Goal: Check status: Check status

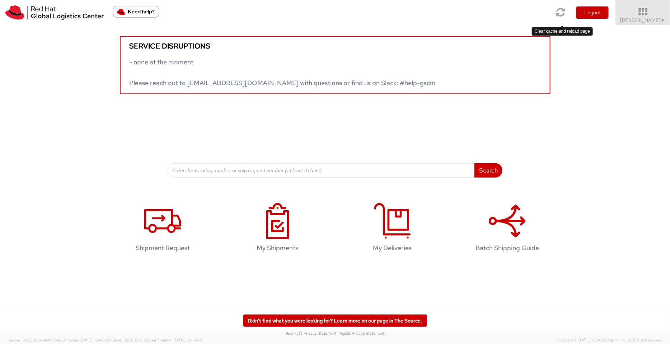
click at [536, 13] on icon at bounding box center [561, 12] width 9 height 10
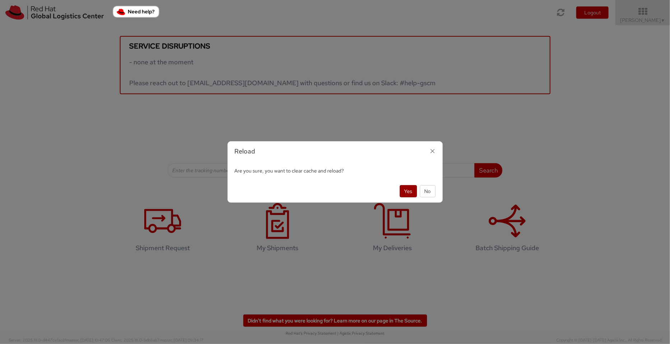
click at [406, 188] on button "Yes" at bounding box center [408, 191] width 17 height 12
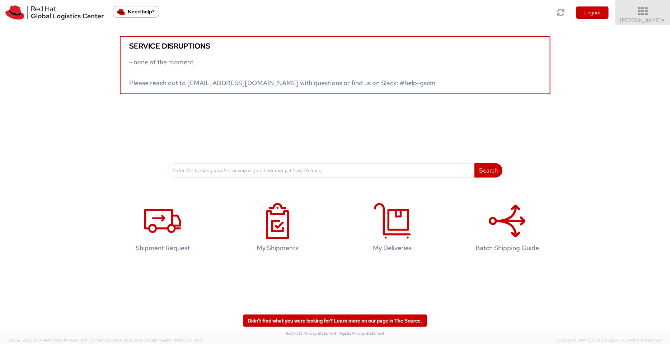
click at [648, 21] on span "[PERSON_NAME] ▼" at bounding box center [643, 20] width 45 height 6
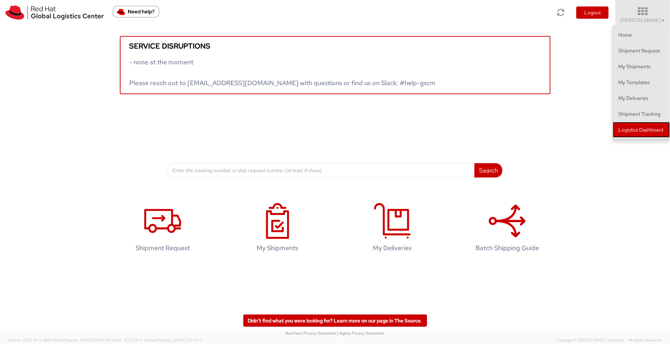
click at [647, 129] on link "Logistics Dashboard" at bounding box center [641, 130] width 57 height 16
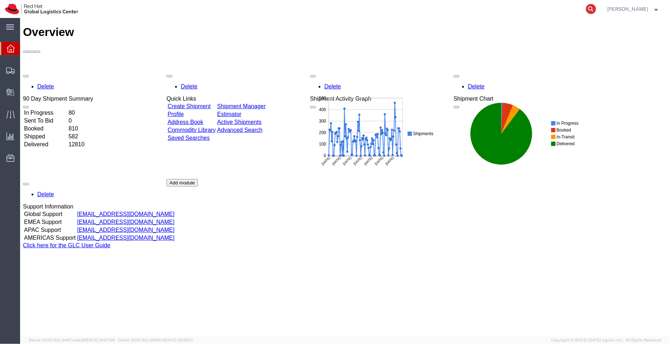
click at [594, 7] on icon at bounding box center [591, 9] width 10 height 10
paste input "56867361"
type input "56867361"
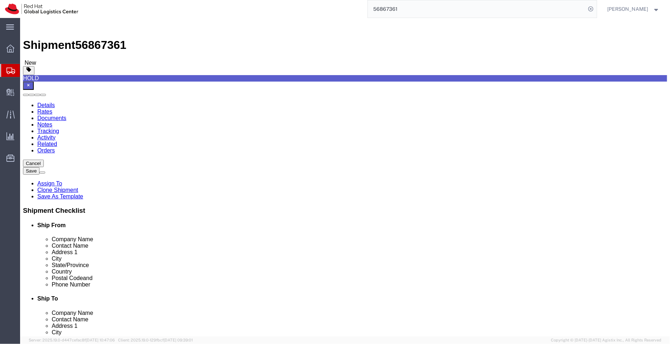
select select "65011"
select select
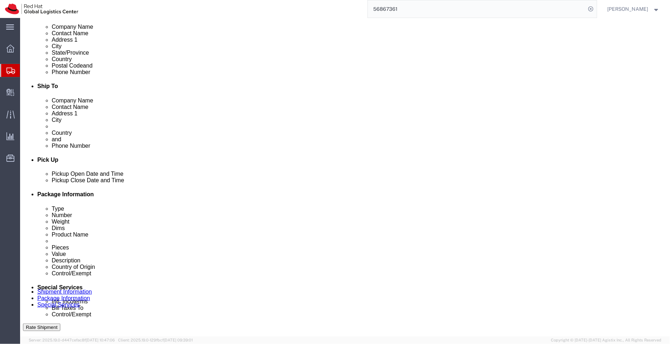
scroll to position [213, 0]
click icon
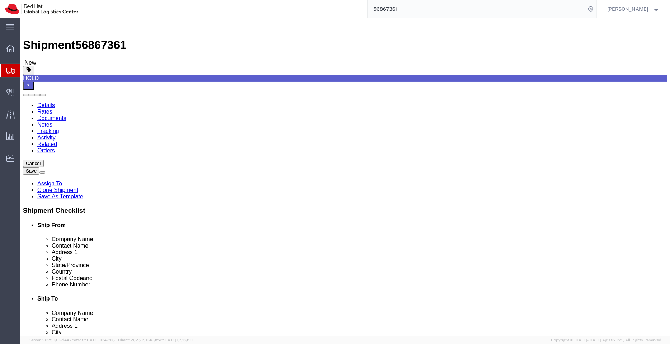
click link "Documents"
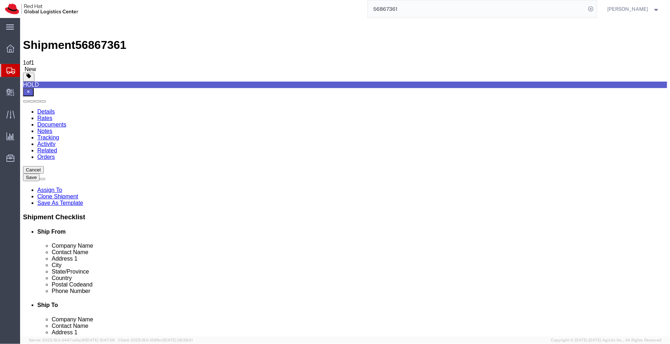
click at [48, 108] on link "Details" at bounding box center [46, 111] width 18 height 6
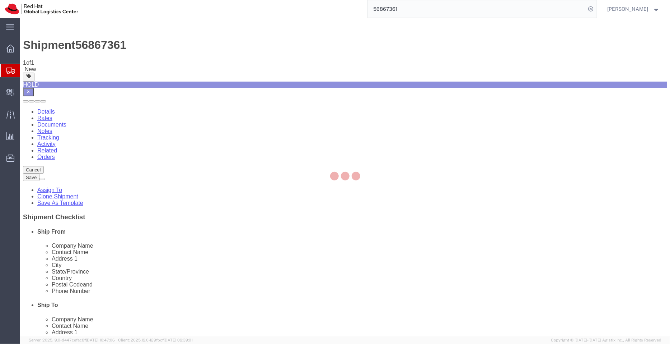
select select "65011"
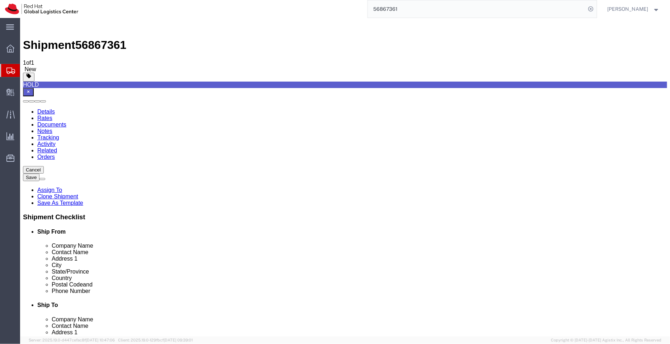
click icon
click dd "2.00 Each"
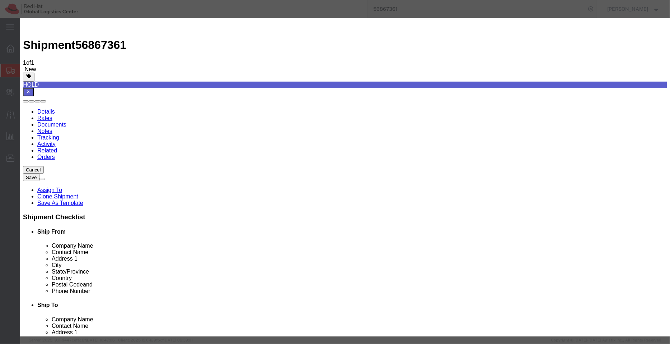
drag, startPoint x: 262, startPoint y: 52, endPoint x: 182, endPoint y: 62, distance: 80.3
click div "Product Name Senoa SX904 SmartNic Pieces 2.00 Select Bag Barrels 100Board Feet …"
